Goal: Complete application form: Complete application form

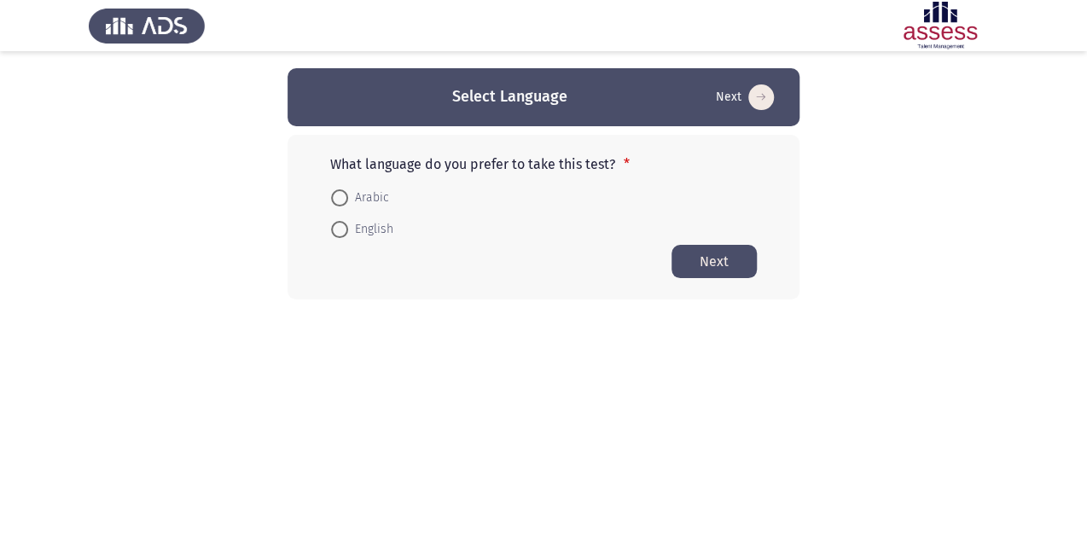
click at [365, 198] on span "Arabic" at bounding box center [368, 198] width 41 height 20
click at [348, 198] on input "Arabic" at bounding box center [339, 197] width 17 height 17
radio input "true"
click at [718, 263] on button "Next" at bounding box center [714, 260] width 85 height 33
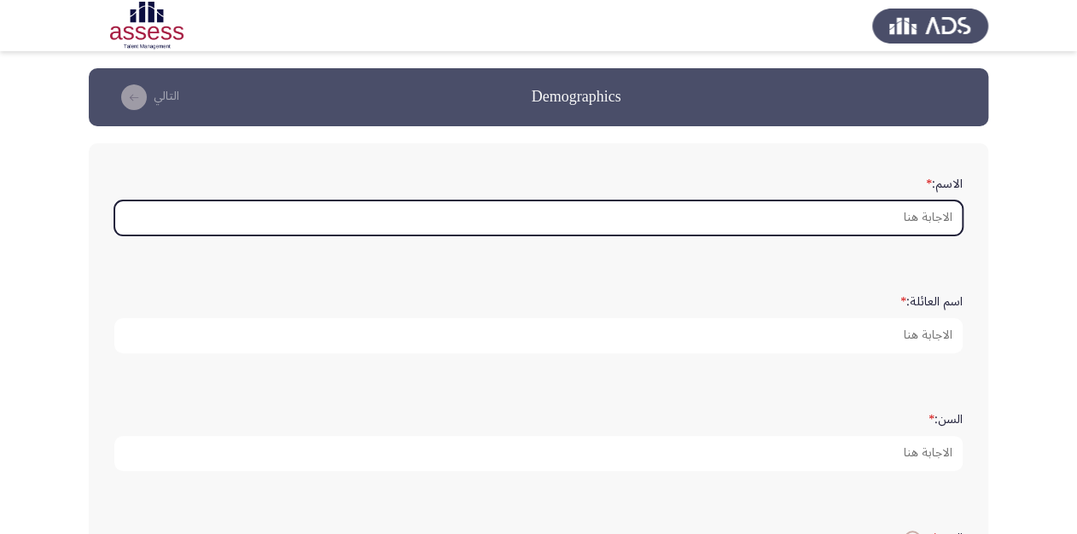
click at [917, 216] on input "الاسم: *" at bounding box center [538, 218] width 848 height 35
type input "u"
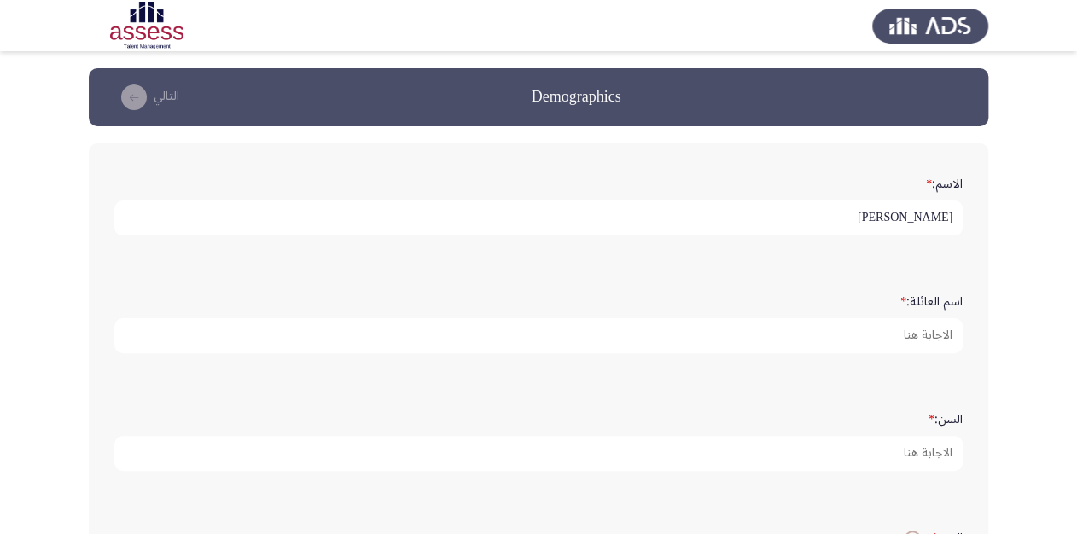
type input "[PERSON_NAME]"
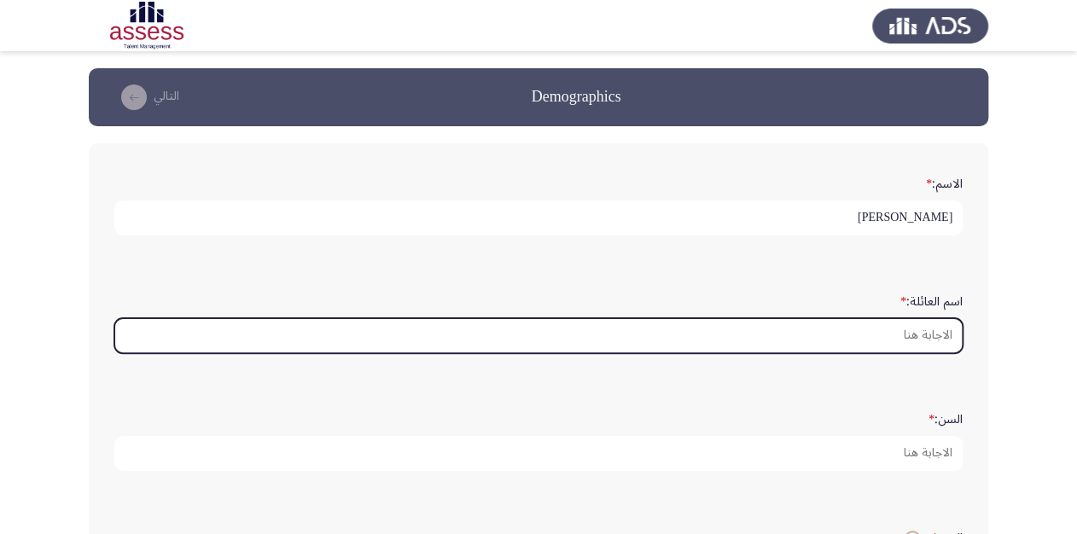
click at [861, 334] on input "اسم العائلة: *" at bounding box center [538, 335] width 848 height 35
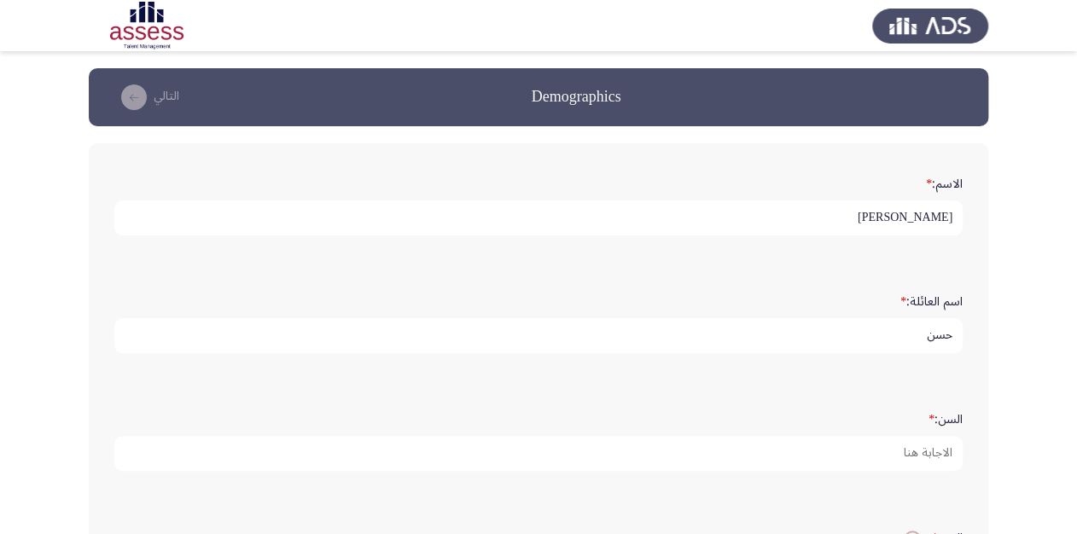
type input "حسن"
click at [912, 218] on input "[PERSON_NAME]" at bounding box center [538, 218] width 848 height 35
type input "[PERSON_NAME]"
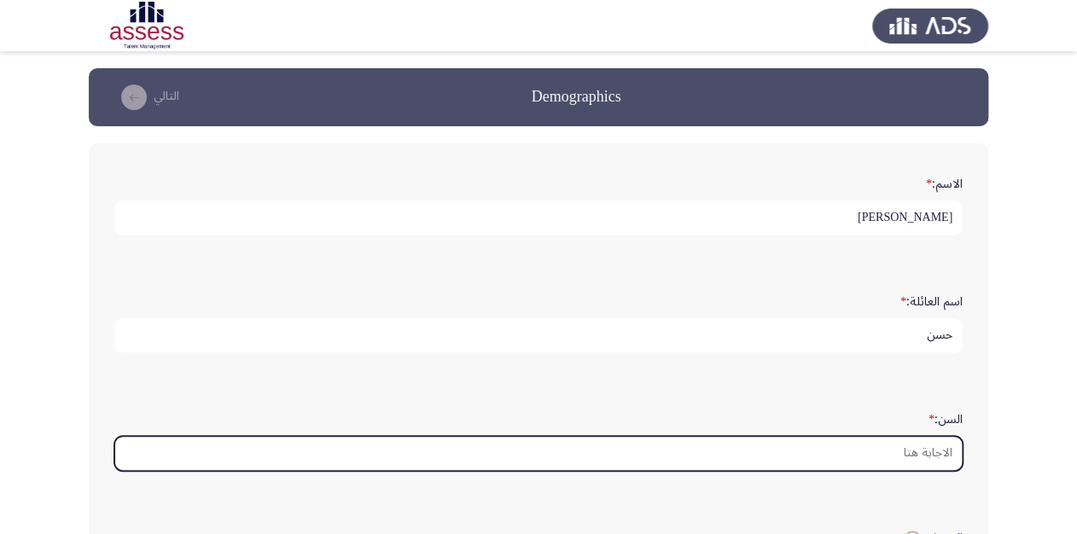
click at [888, 453] on input "السن: *" at bounding box center [538, 453] width 848 height 35
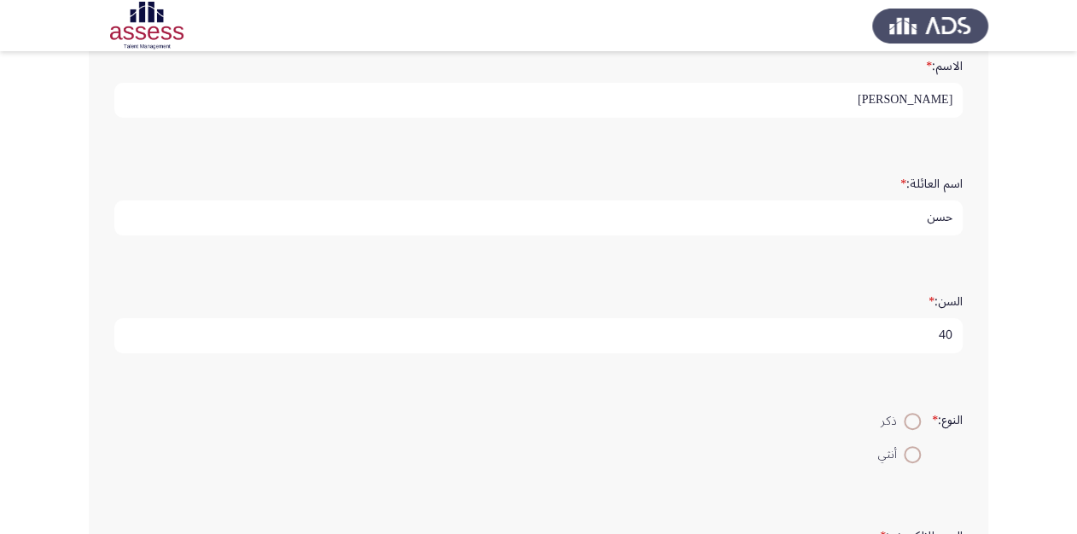
scroll to position [205, 0]
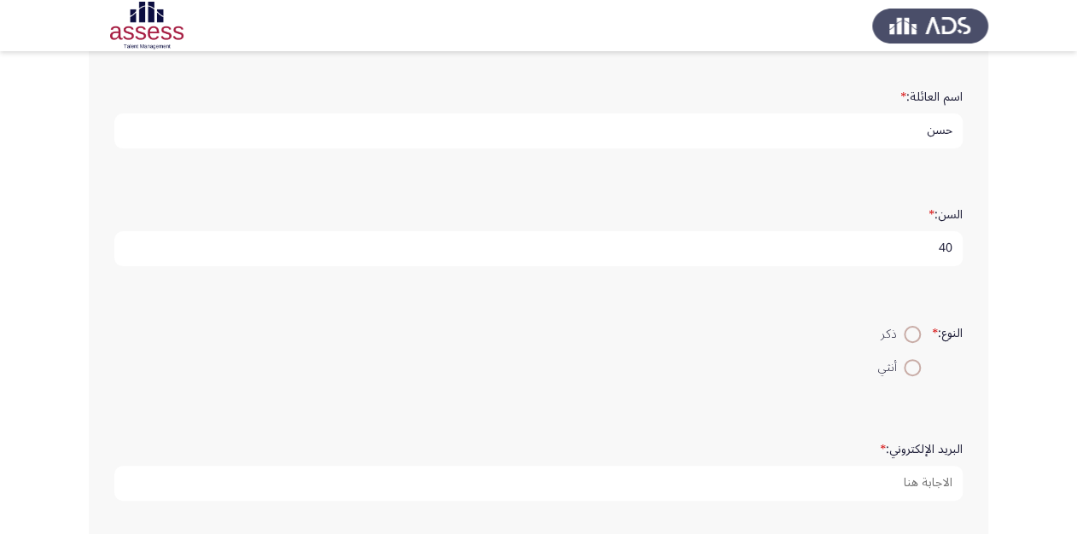
type input "40"
click at [904, 333] on span at bounding box center [912, 334] width 17 height 17
click at [904, 333] on input "ذكر" at bounding box center [912, 334] width 17 height 17
radio input "true"
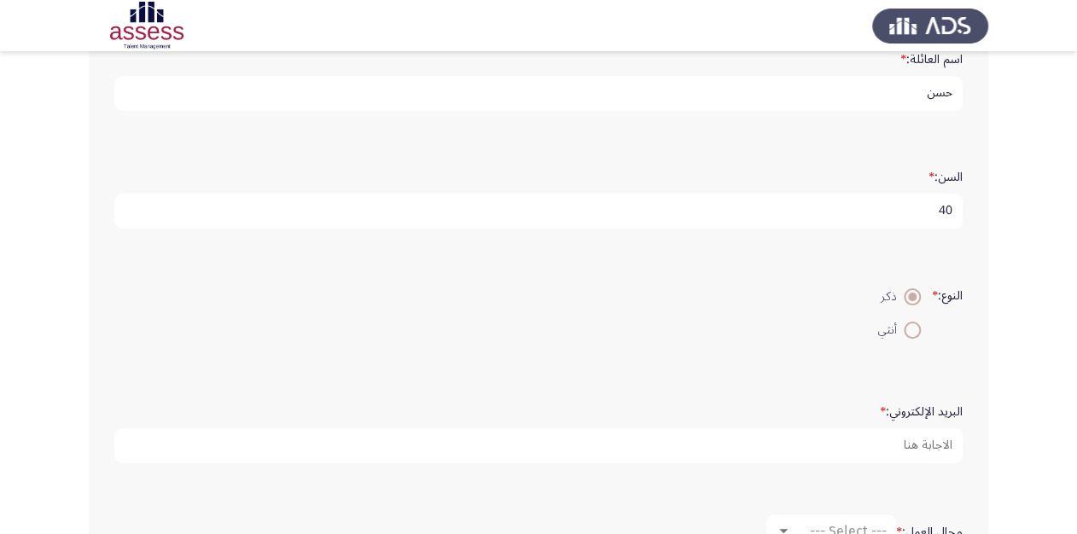
scroll to position [273, 0]
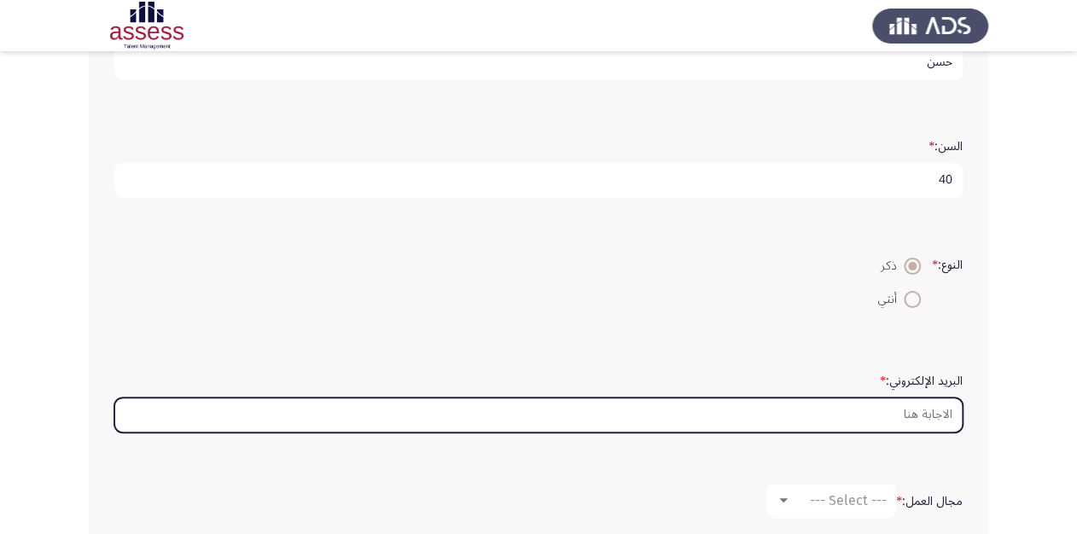
click at [806, 410] on input "البريد الإلكتروني: *" at bounding box center [538, 415] width 848 height 35
type input "ش"
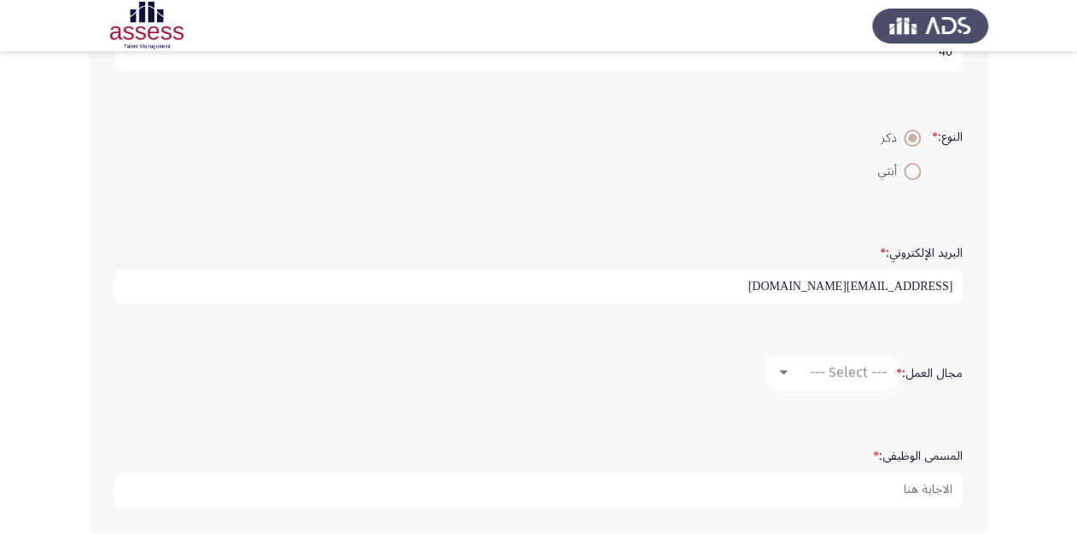
scroll to position [410, 0]
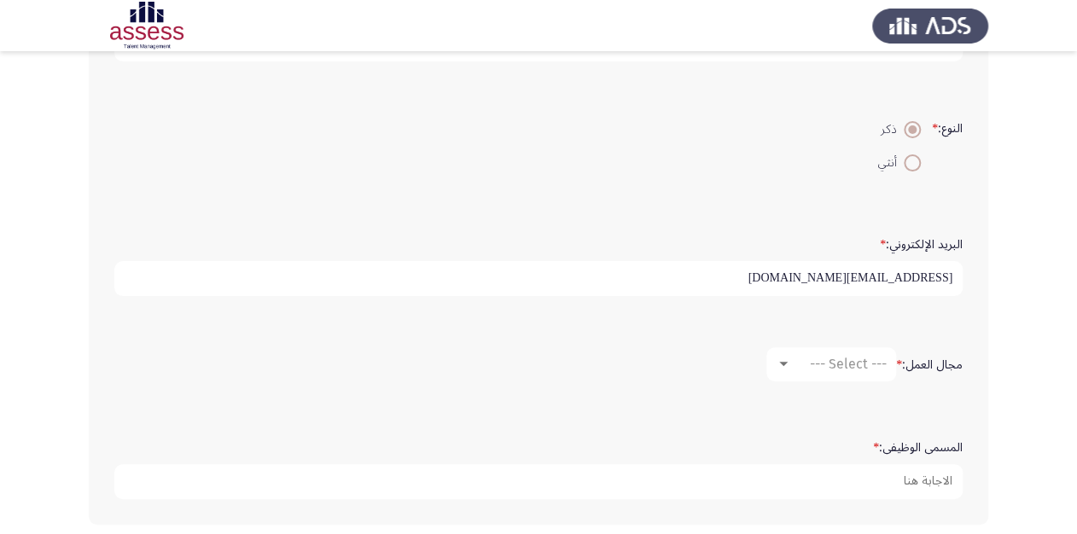
type input "[EMAIL_ADDRESS][DOMAIN_NAME]"
click at [782, 362] on div at bounding box center [783, 364] width 9 height 4
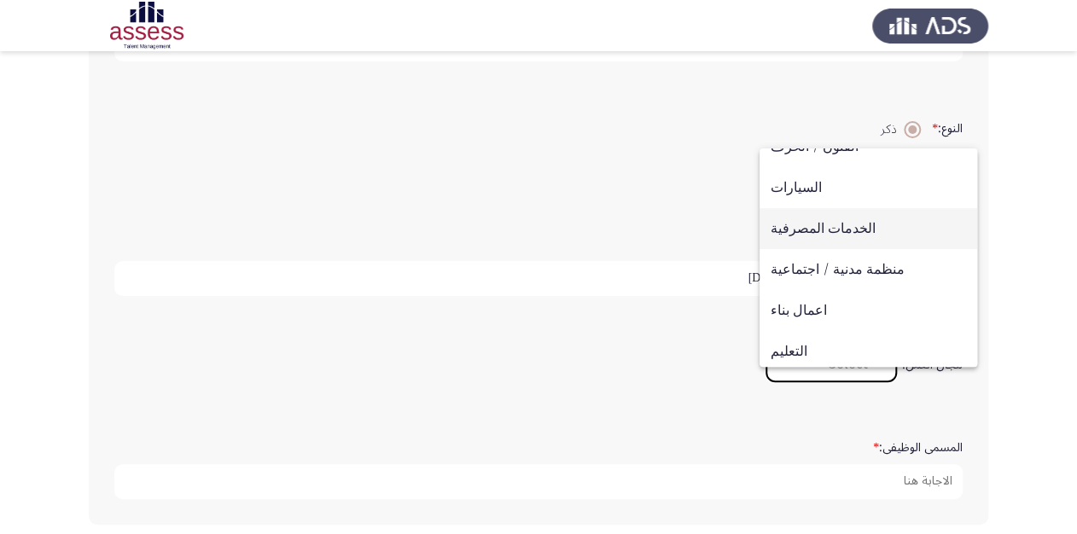
scroll to position [137, 0]
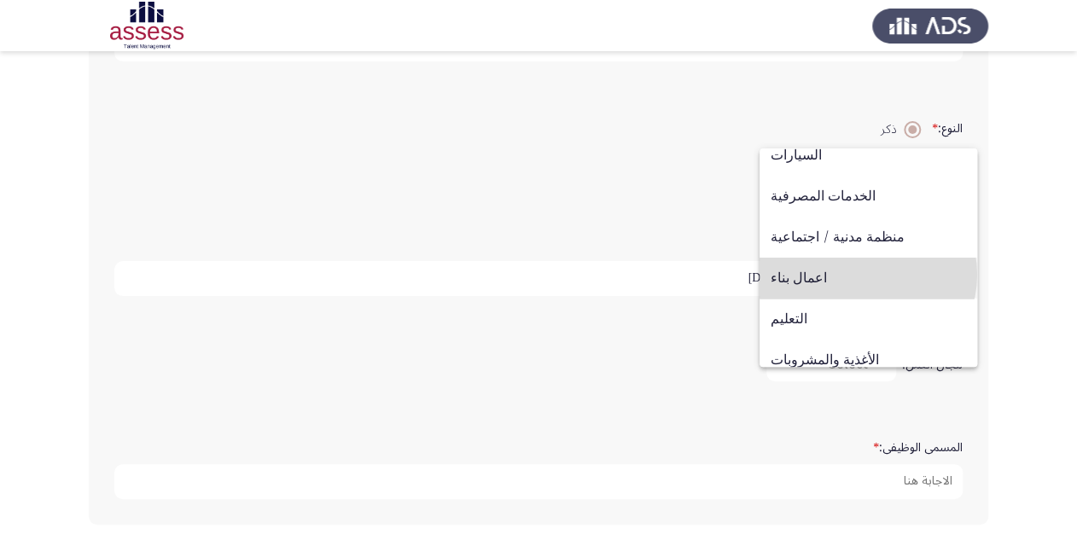
click at [867, 274] on span "اعمال بناء" at bounding box center [868, 278] width 195 height 41
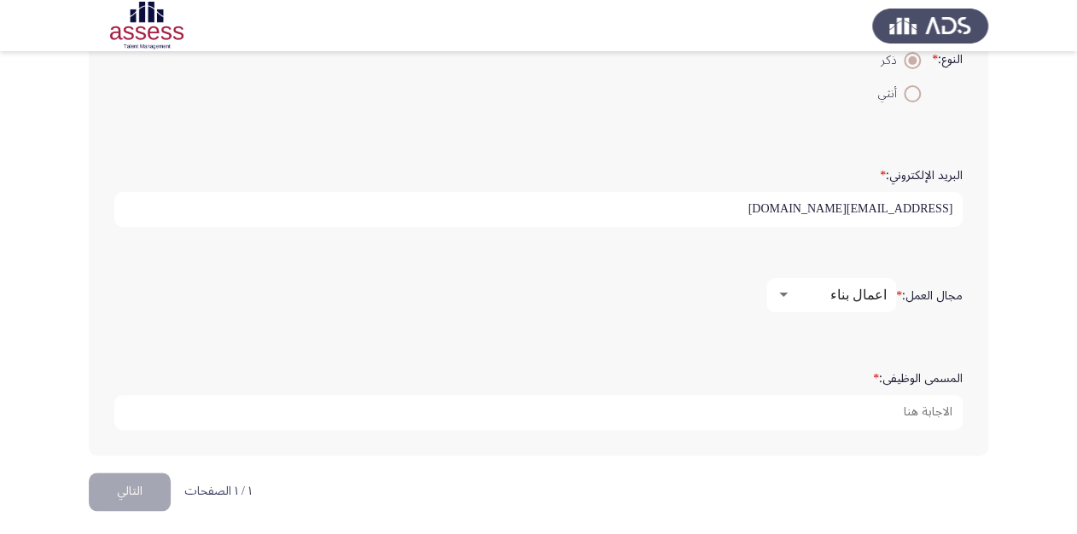
scroll to position [480, 0]
click at [776, 292] on div at bounding box center [783, 295] width 15 height 14
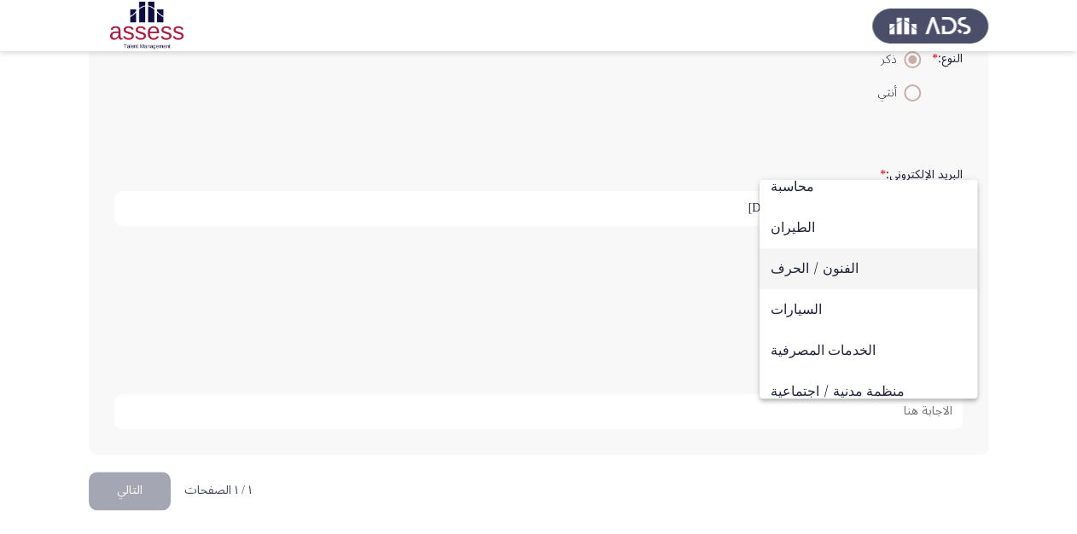
scroll to position [0, 0]
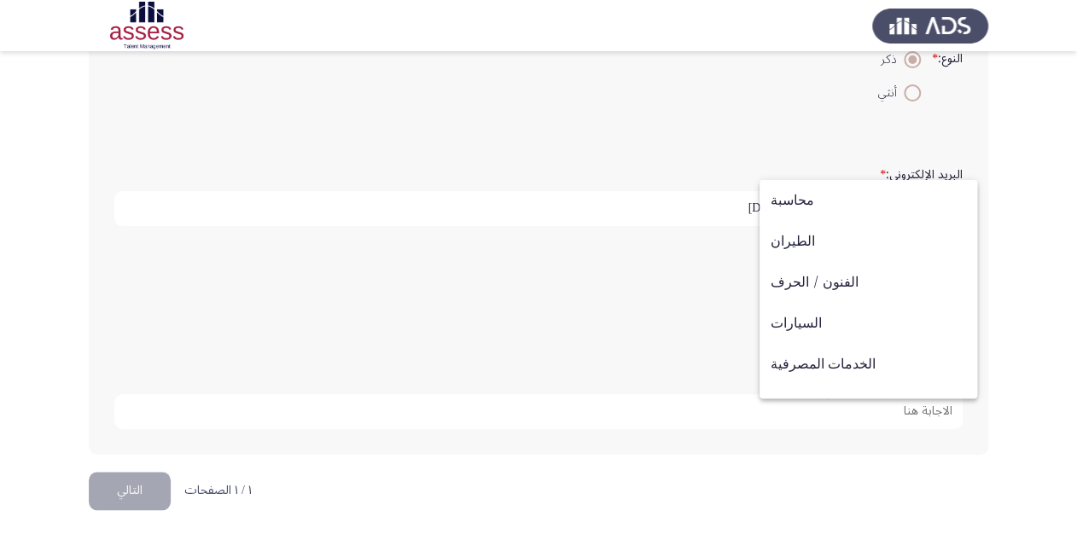
click at [645, 342] on div at bounding box center [538, 267] width 1077 height 534
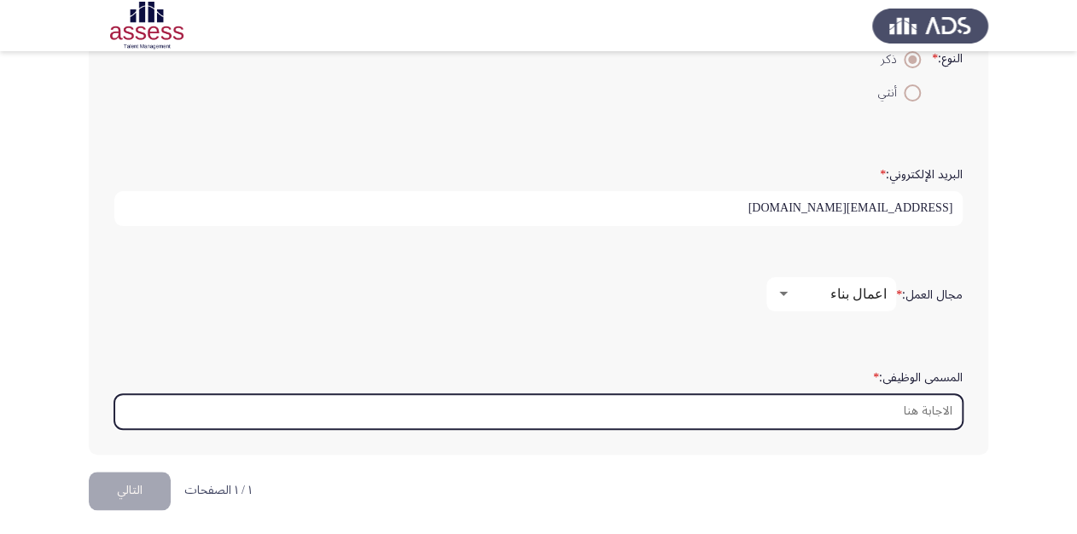
click at [879, 406] on input "المسمى الوظيفى: *" at bounding box center [538, 411] width 848 height 35
type input "l"
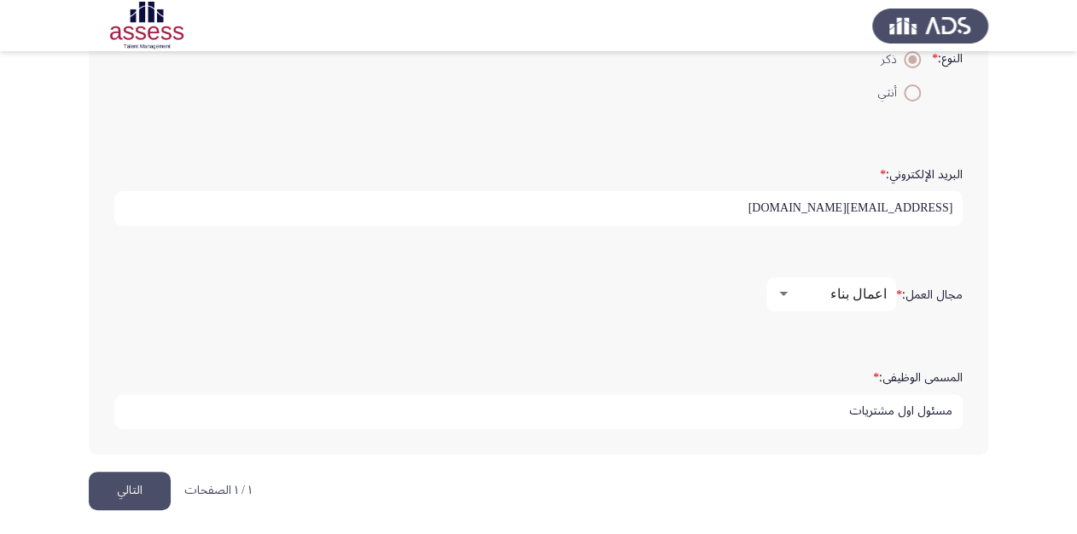
type input "مسئول اول مشتريات"
click at [132, 488] on button "التالي" at bounding box center [130, 491] width 82 height 38
